Goal: Task Accomplishment & Management: Manage account settings

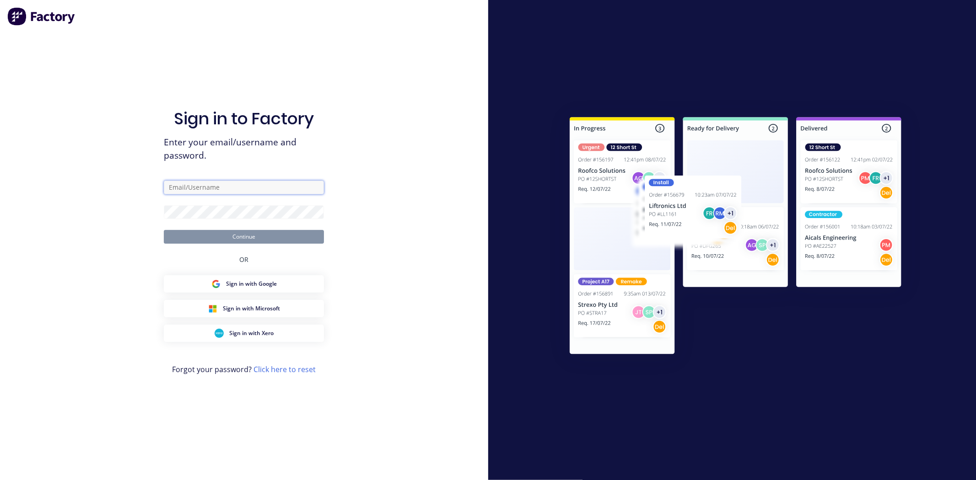
click at [217, 189] on input "text" at bounding box center [244, 188] width 160 height 14
click at [0, 480] on com-1password-button at bounding box center [0, 480] width 0 height 0
type input "[EMAIL_ADDRESS][DOMAIN_NAME]"
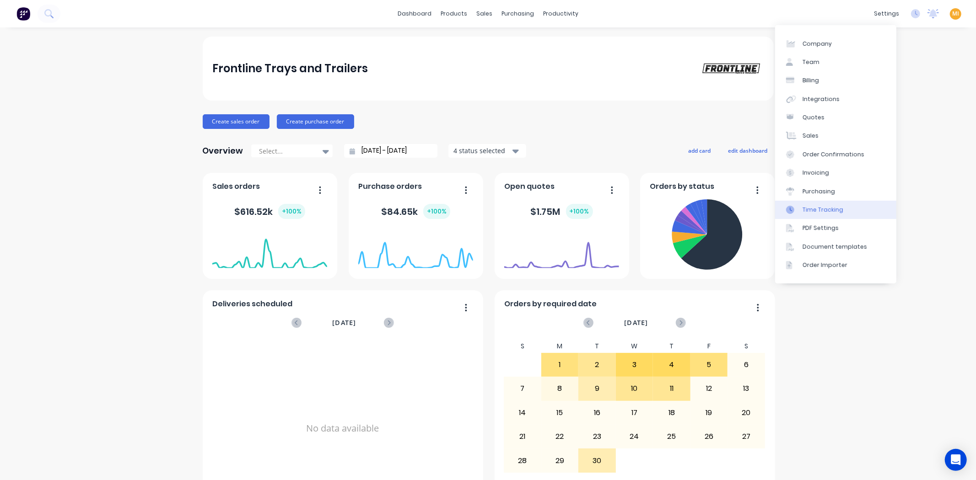
click at [848, 210] on link "Time Tracking" at bounding box center [835, 210] width 121 height 18
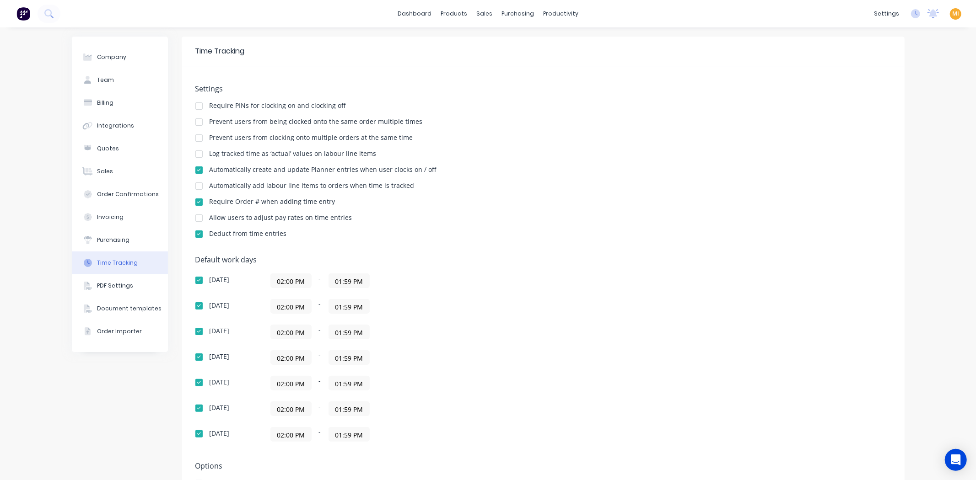
click at [21, 18] on img at bounding box center [23, 14] width 14 height 14
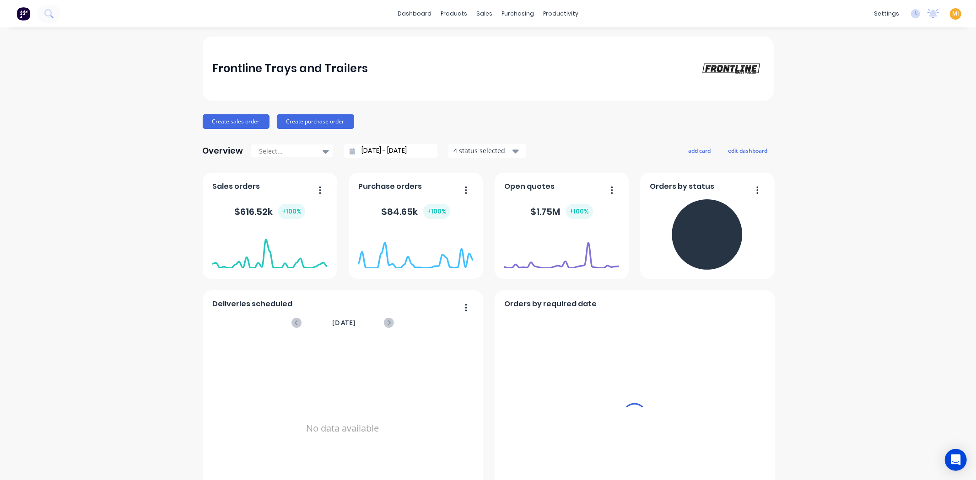
click at [952, 15] on span "MI" at bounding box center [955, 14] width 7 height 8
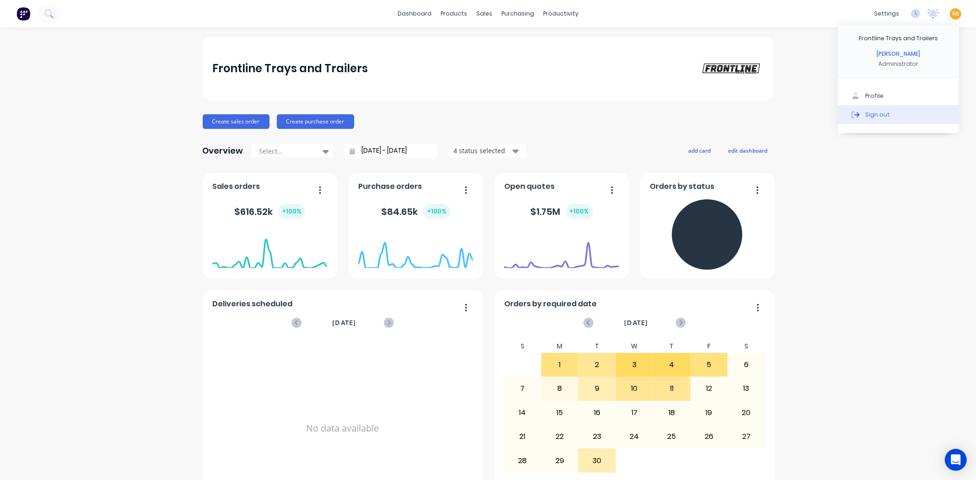
click at [909, 116] on button "Sign out" at bounding box center [898, 114] width 121 height 18
